Goal: Task Accomplishment & Management: Use online tool/utility

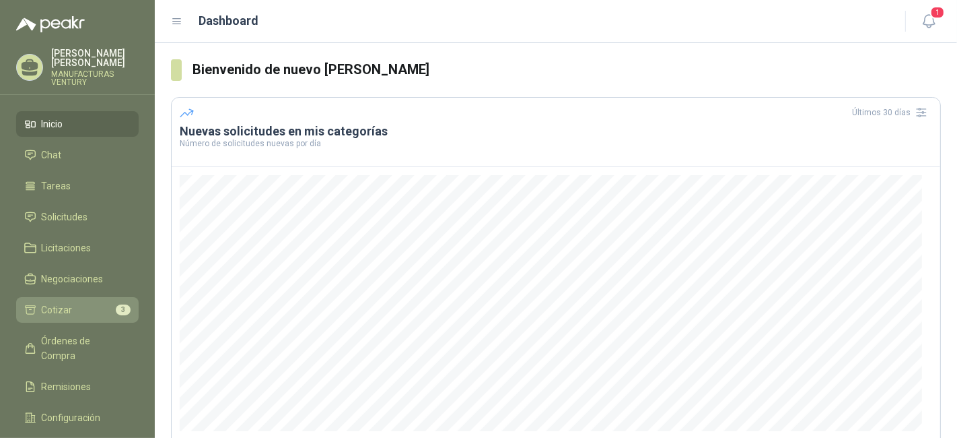
click at [75, 308] on li "Cotizar 3" at bounding box center [77, 309] width 106 height 15
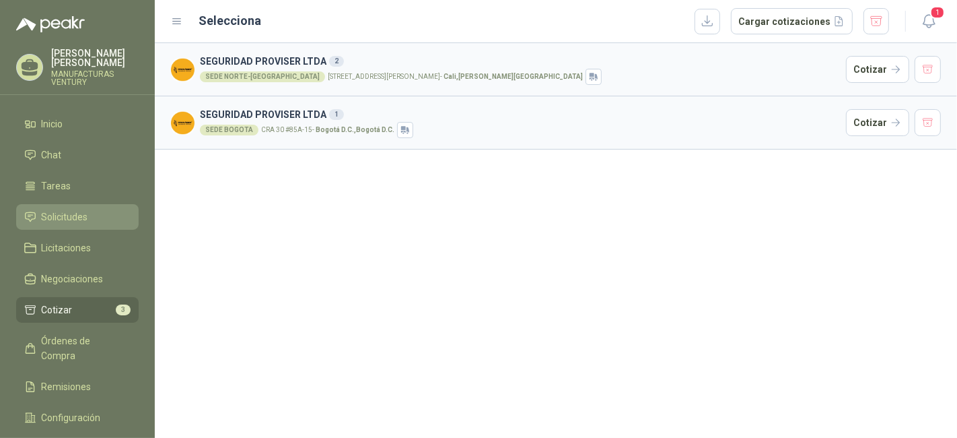
click at [75, 216] on span "Solicitudes" at bounding box center [65, 216] width 46 height 15
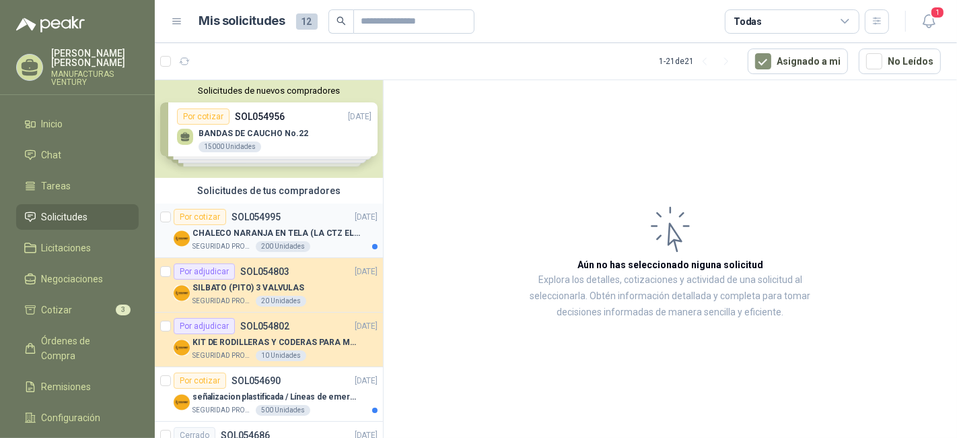
click at [307, 227] on p "CHALECO NARANJA EN TELA (LA CTZ ELEGIDA DEBE ENVIAR MUESTRA)" at bounding box center [277, 233] width 168 height 13
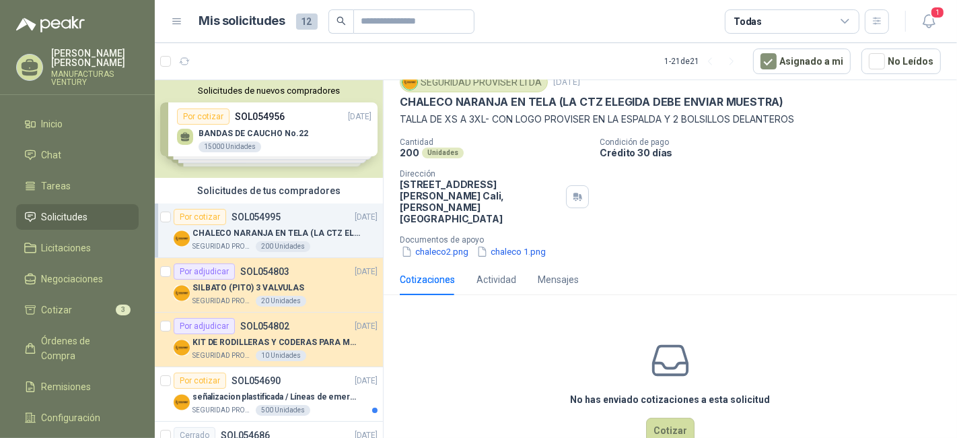
scroll to position [75, 0]
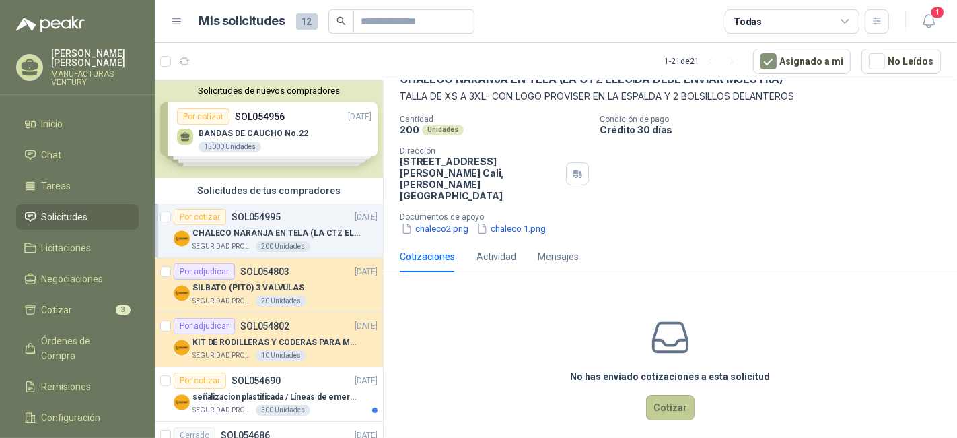
click at [666, 399] on button "Cotizar" at bounding box center [670, 407] width 48 height 26
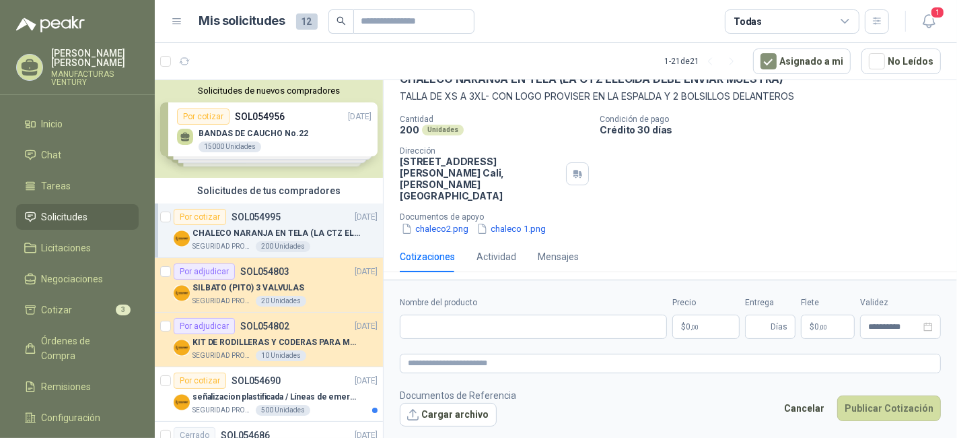
scroll to position [65, 0]
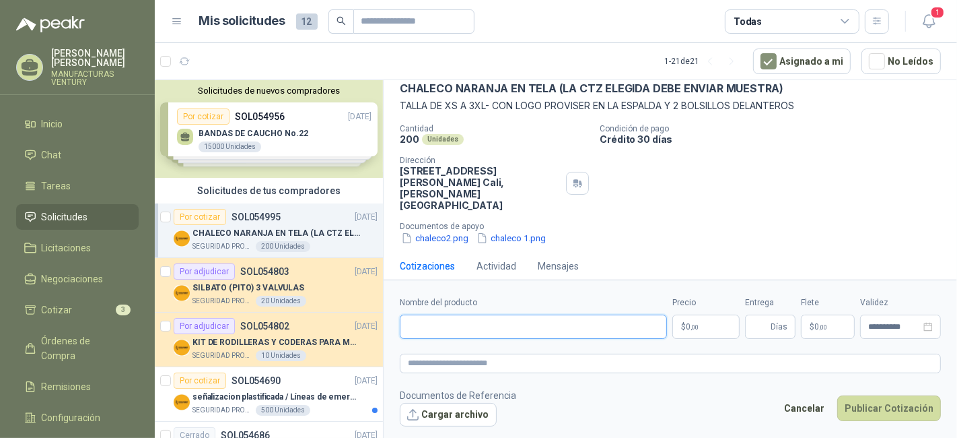
click at [555, 336] on input "Nombre del producto" at bounding box center [533, 326] width 267 height 24
type input "*"
type input "**********"
click at [716, 322] on p "$ 0 ,00" at bounding box center [705, 326] width 67 height 24
click at [781, 328] on span "Días" at bounding box center [779, 326] width 17 height 23
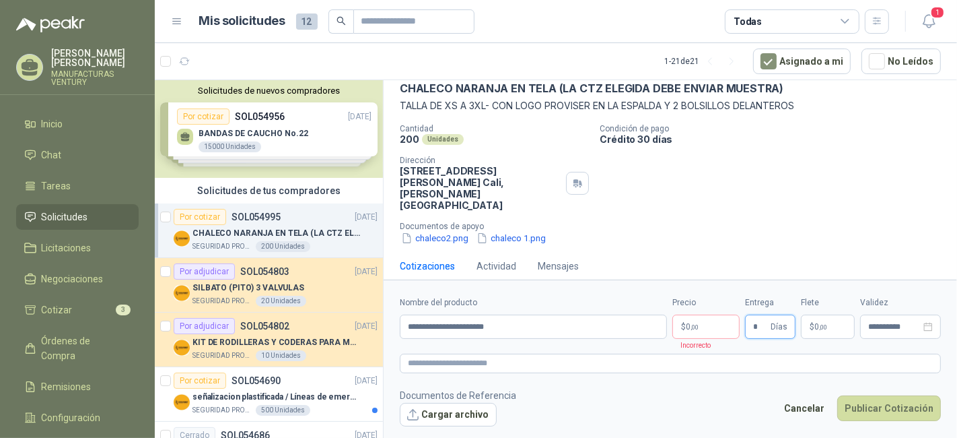
type input "*"
click at [704, 326] on p "$ 0 ,00" at bounding box center [705, 326] width 67 height 24
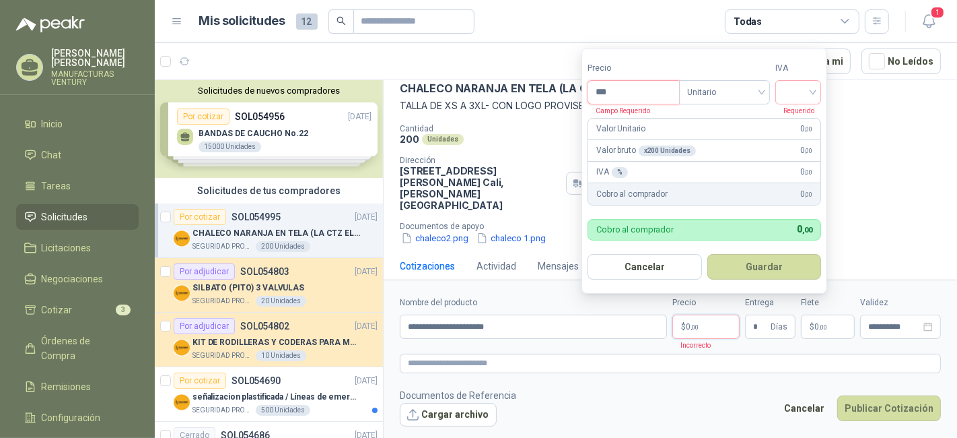
click at [616, 95] on input "***" at bounding box center [633, 92] width 91 height 23
click at [813, 92] on input "search" at bounding box center [799, 91] width 30 height 20
click at [794, 120] on div "19%" at bounding box center [802, 121] width 25 height 15
click at [624, 89] on input "***" at bounding box center [635, 92] width 94 height 23
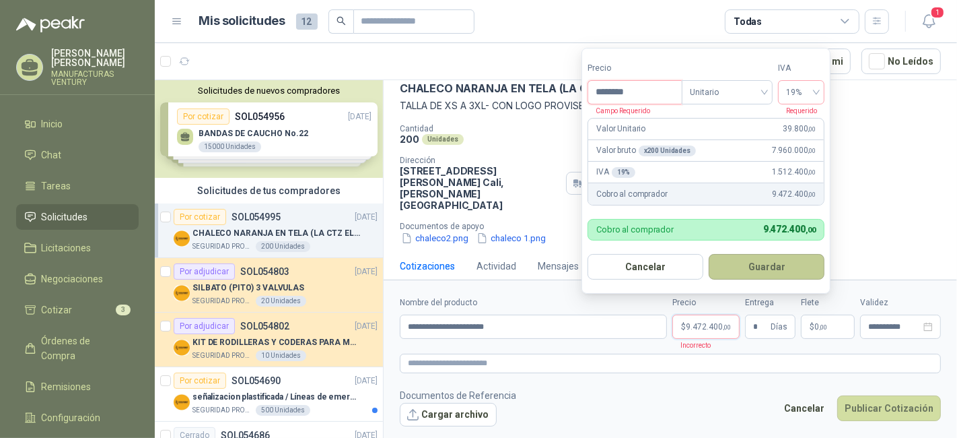
type input "********"
click at [759, 269] on button "Guardar" at bounding box center [767, 267] width 116 height 26
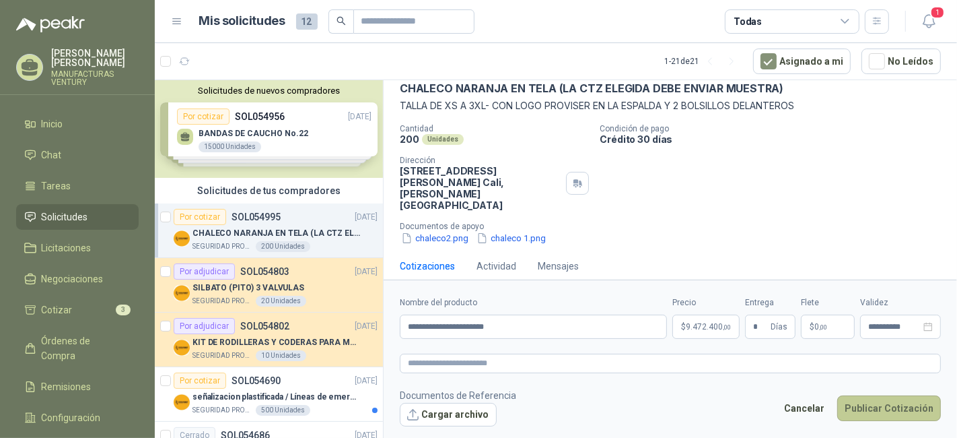
click at [903, 412] on button "Publicar Cotización" at bounding box center [889, 408] width 104 height 26
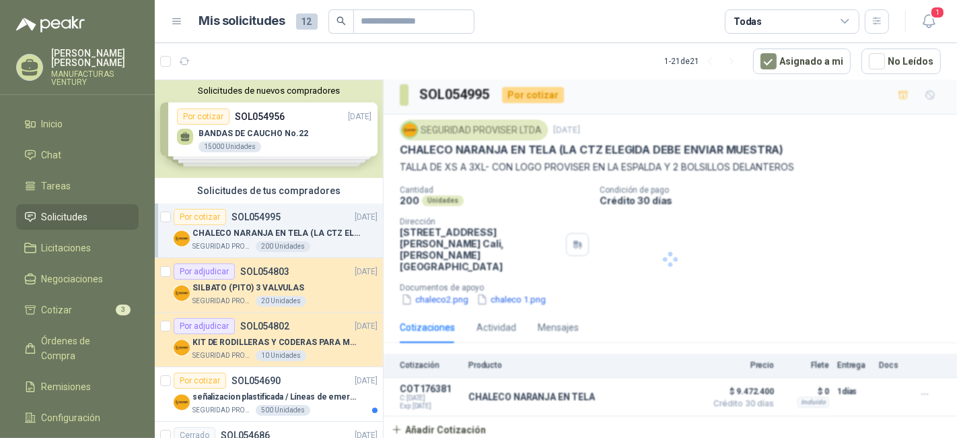
scroll to position [0, 0]
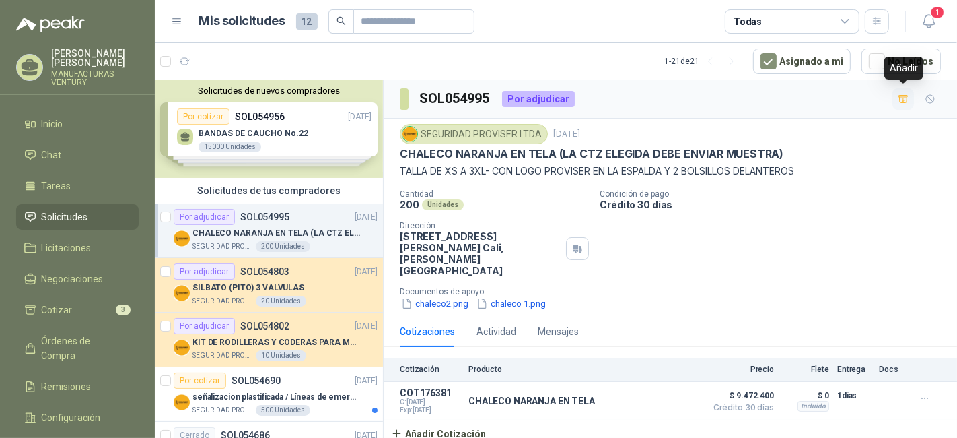
click at [902, 95] on icon "button" at bounding box center [903, 99] width 11 height 11
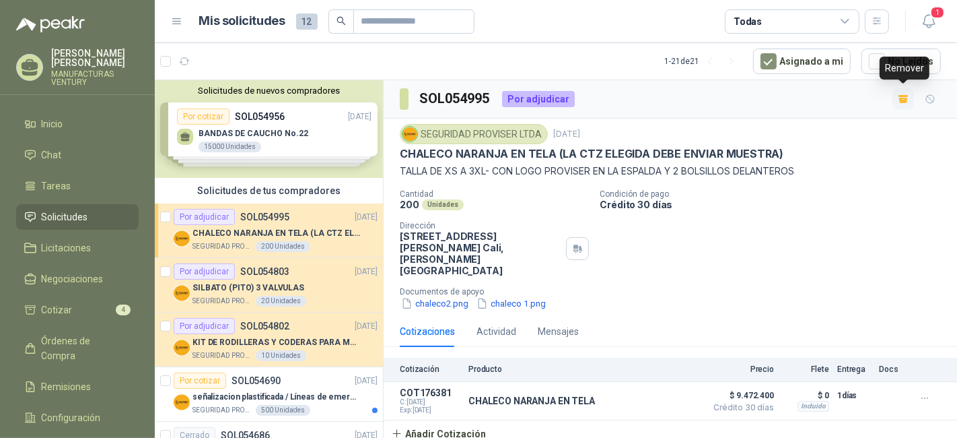
click at [902, 95] on icon "button" at bounding box center [904, 96] width 10 height 2
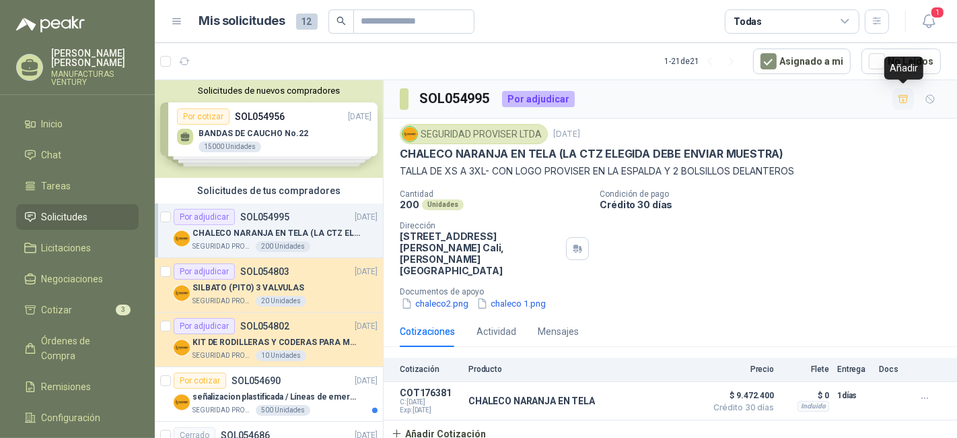
click at [905, 98] on icon "button" at bounding box center [903, 99] width 11 height 11
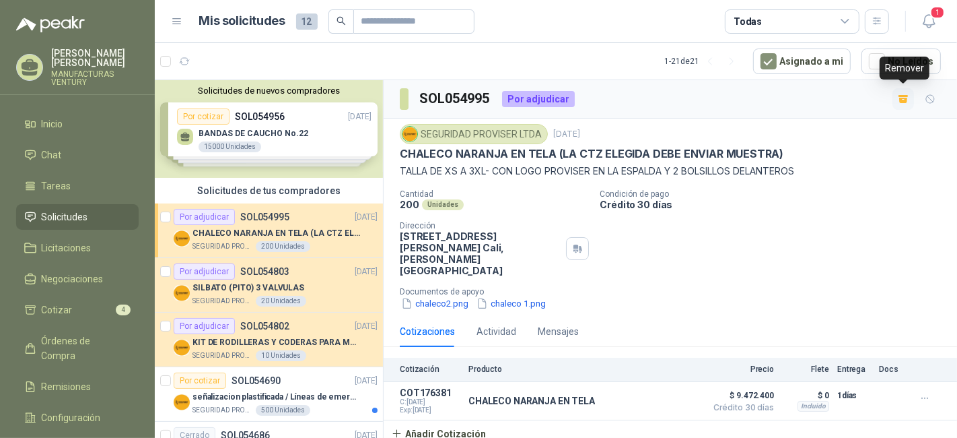
click at [905, 98] on icon "button" at bounding box center [903, 100] width 8 height 5
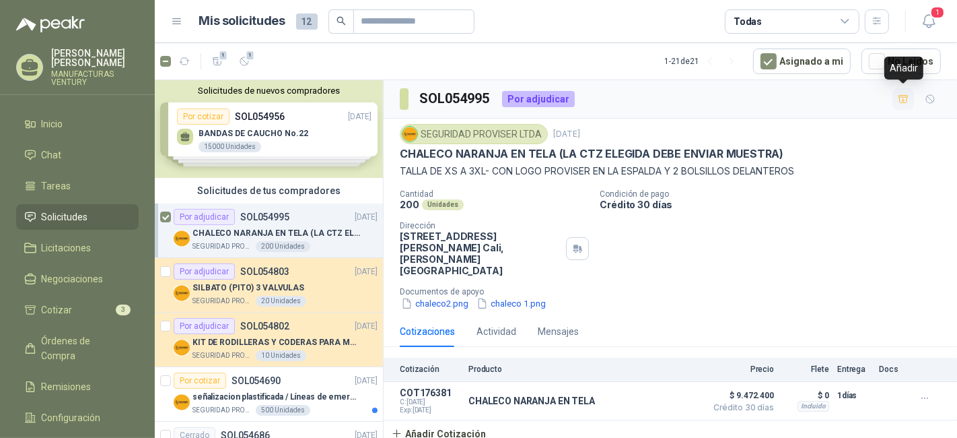
click at [906, 96] on icon "button" at bounding box center [903, 98] width 9 height 7
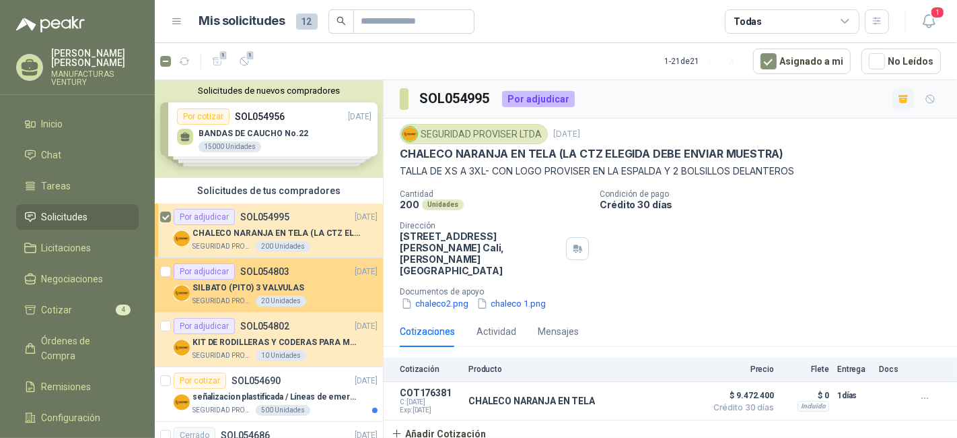
click at [245, 281] on p "SILBATO (PITO) 3 VALVULAS" at bounding box center [249, 287] width 112 height 13
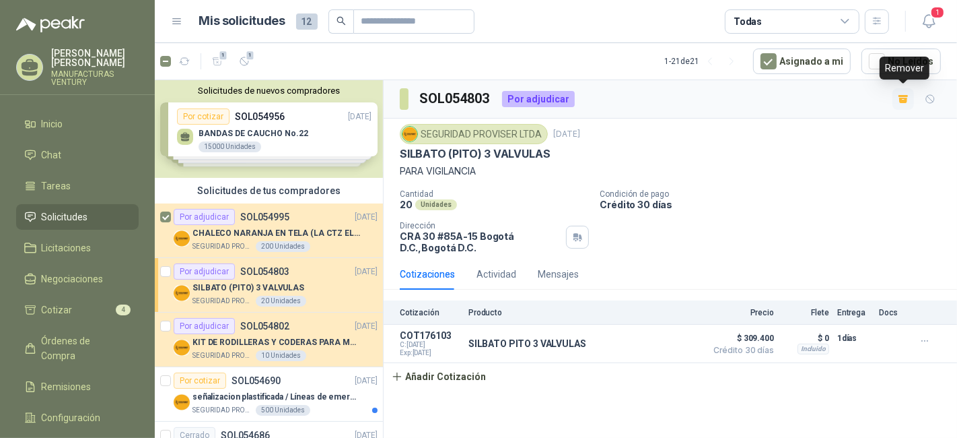
click at [903, 98] on icon "button" at bounding box center [903, 100] width 8 height 5
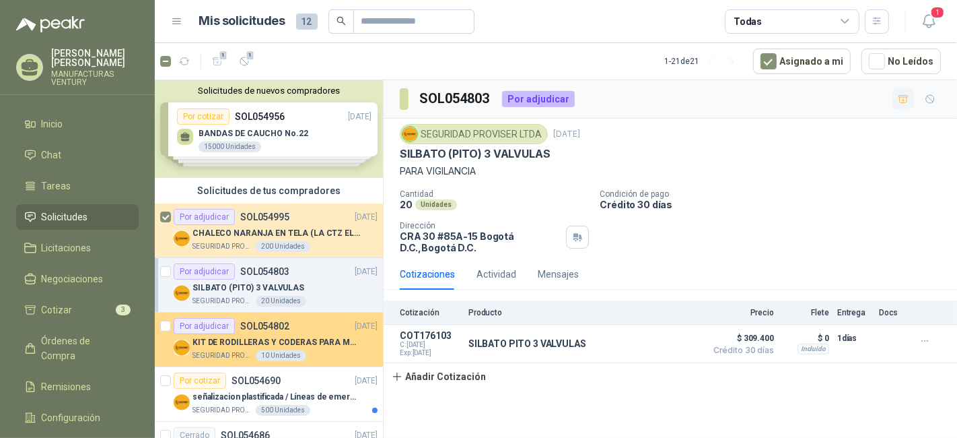
click at [302, 336] on p "KIT DE RODILLERAS Y CODERAS PARA MOTORIZADO" at bounding box center [277, 342] width 168 height 13
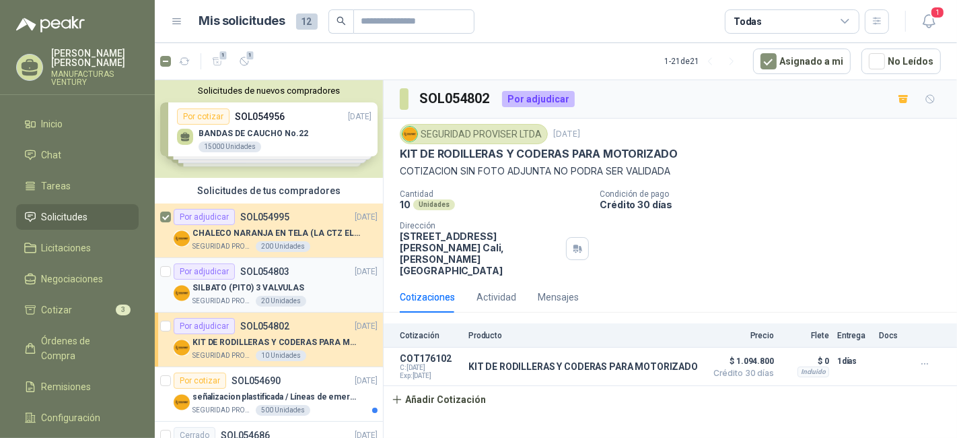
click at [298, 284] on div "SILBATO (PITO) 3 VALVULAS" at bounding box center [285, 287] width 185 height 16
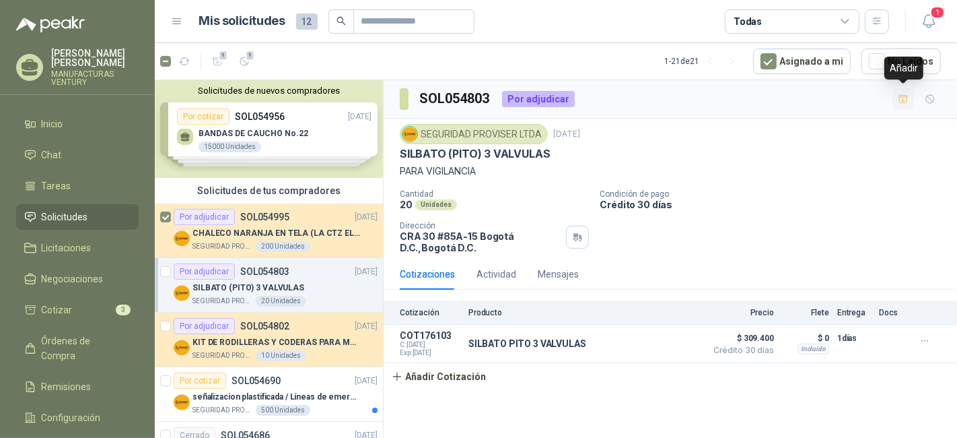
click at [902, 96] on icon "button" at bounding box center [903, 98] width 9 height 7
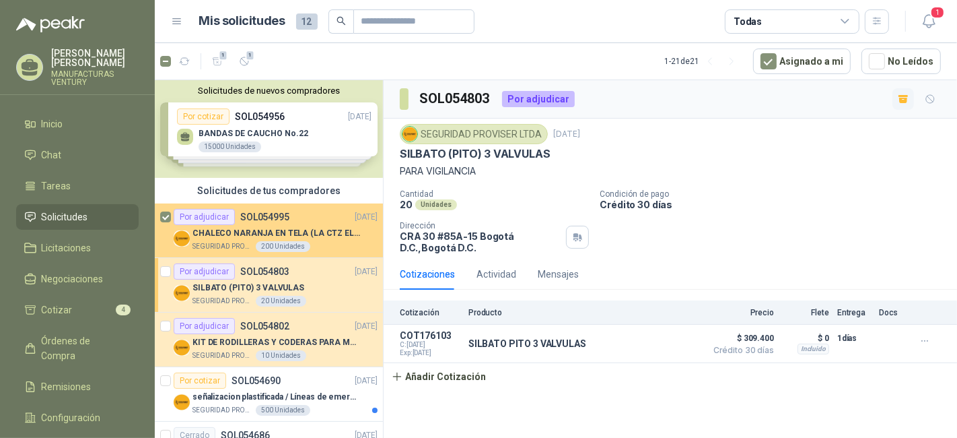
click at [259, 222] on div "Por adjudicar SOL054995" at bounding box center [232, 217] width 116 height 16
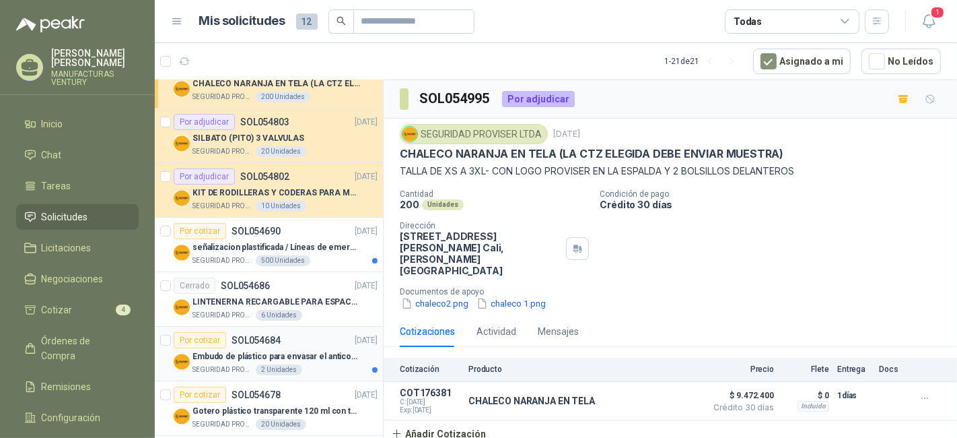
scroll to position [149, 0]
click at [264, 299] on p "LINTENERNA RECARGABLE PARA ESPACIOS ABIERTOS 100-120MTS" at bounding box center [277, 302] width 168 height 13
